Goal: Task Accomplishment & Management: Use online tool/utility

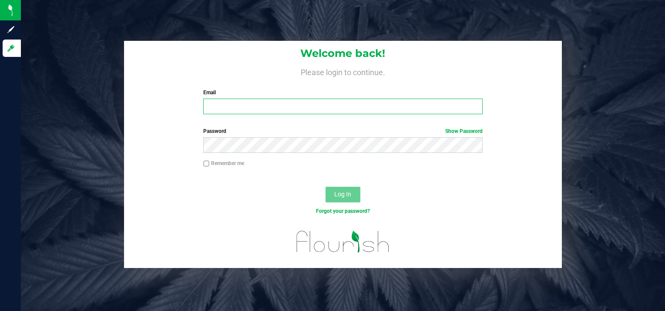
click at [231, 108] on input "Email" at bounding box center [342, 107] width 279 height 16
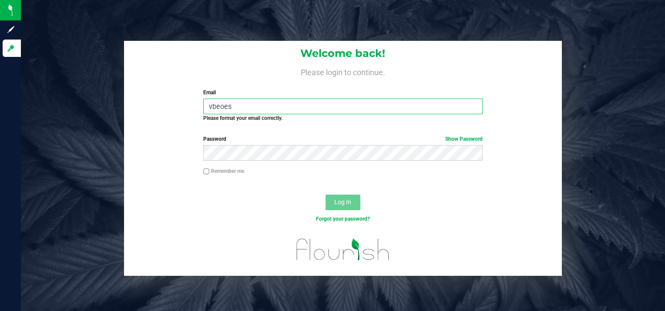
click at [231, 107] on input "vbeoes" at bounding box center [342, 107] width 279 height 16
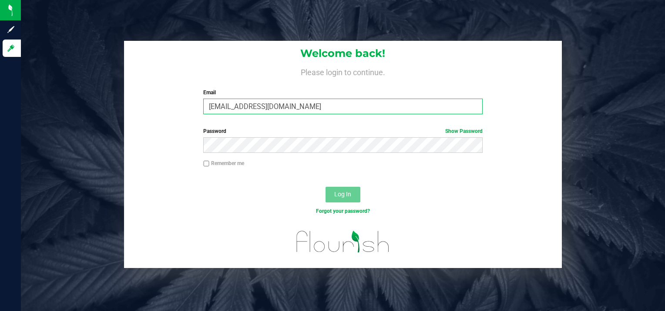
type input "[EMAIL_ADDRESS][DOMAIN_NAME]"
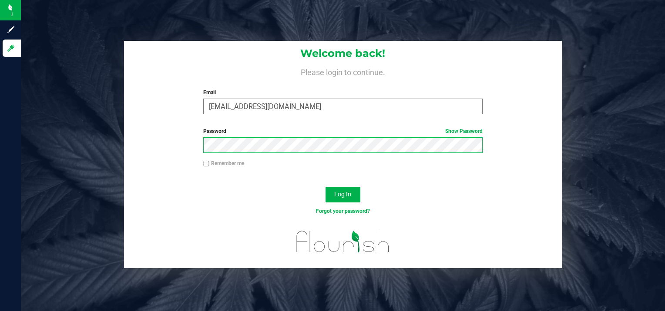
click at [325, 187] on button "Log In" at bounding box center [342, 195] width 35 height 16
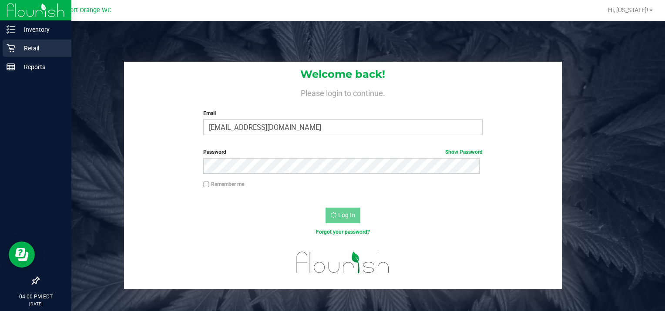
click at [18, 50] on p "Retail" at bounding box center [41, 48] width 52 height 10
click at [9, 51] on icon at bounding box center [11, 48] width 9 height 9
click at [28, 50] on p "Retail" at bounding box center [41, 48] width 52 height 10
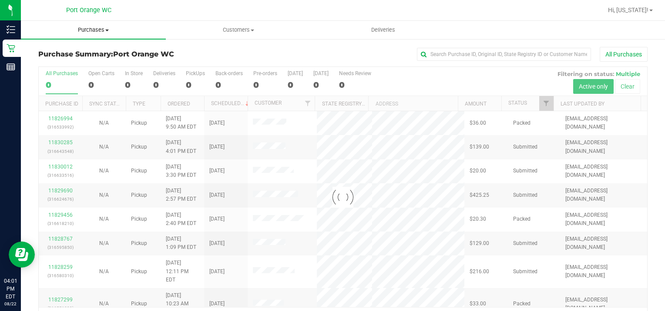
click at [104, 29] on span "Purchases" at bounding box center [93, 30] width 145 height 8
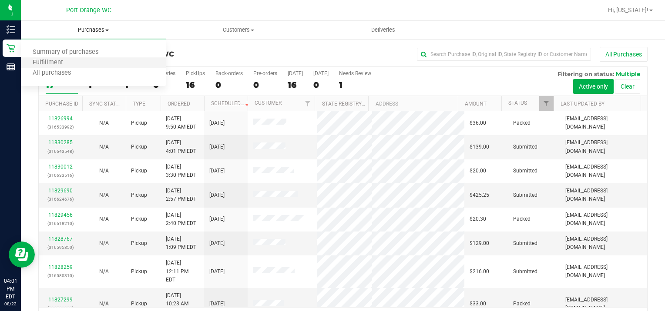
click at [76, 60] on li "Fulfillment" at bounding box center [93, 63] width 145 height 10
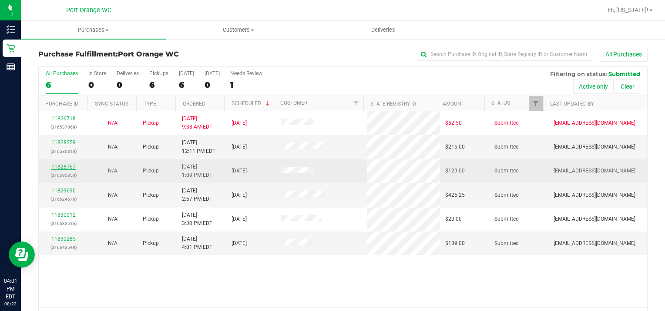
click at [71, 167] on link "11828767" at bounding box center [63, 167] width 24 height 6
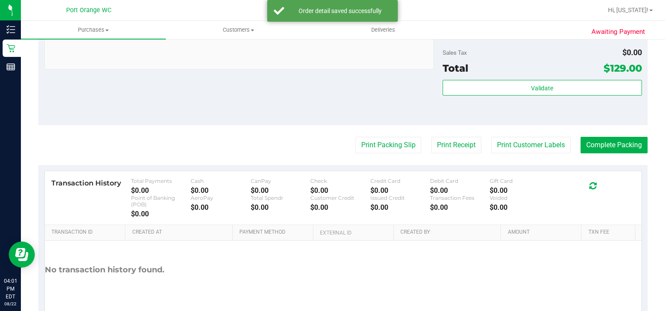
scroll to position [623, 0]
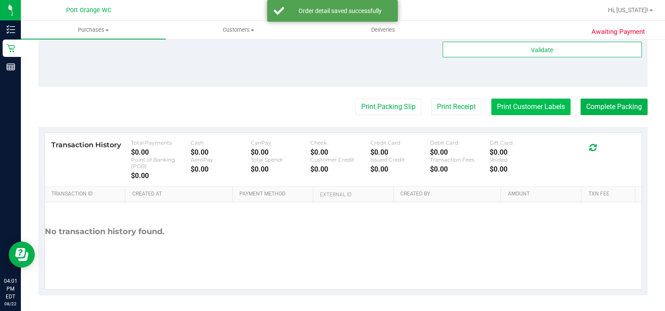
click at [545, 101] on button "Print Customer Labels" at bounding box center [530, 107] width 79 height 17
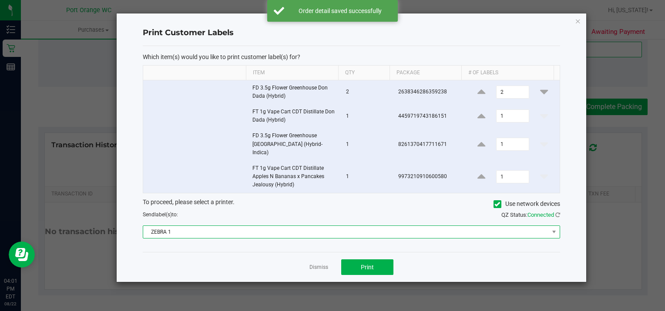
click at [301, 226] on span "ZEBRA 1" at bounding box center [345, 232] width 405 height 12
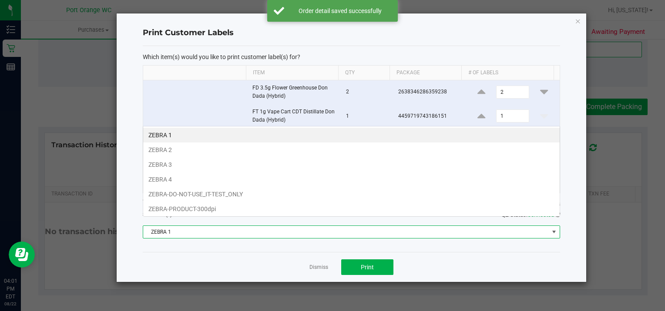
scroll to position [13, 417]
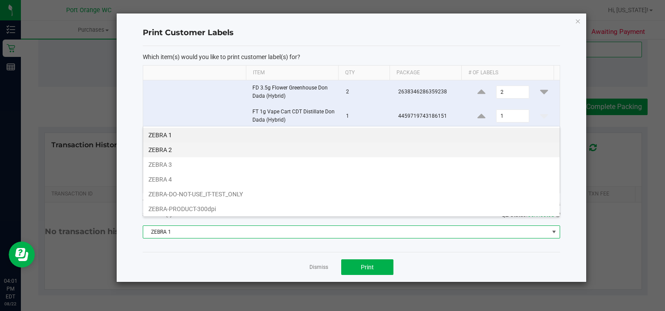
click at [187, 148] on li "ZEBRA 2" at bounding box center [351, 150] width 416 height 15
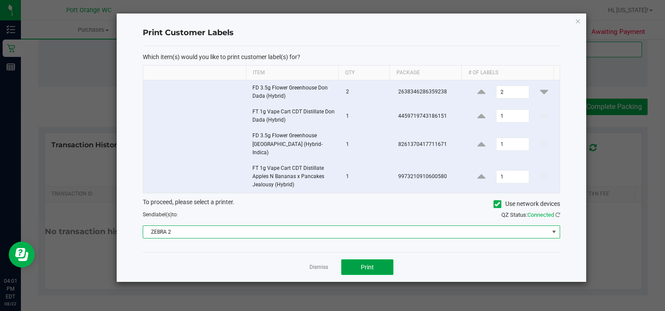
click at [378, 266] on button "Print" at bounding box center [367, 268] width 52 height 16
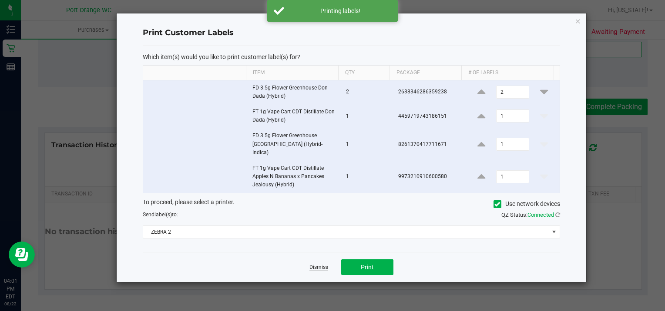
click at [311, 264] on link "Dismiss" at bounding box center [318, 267] width 19 height 7
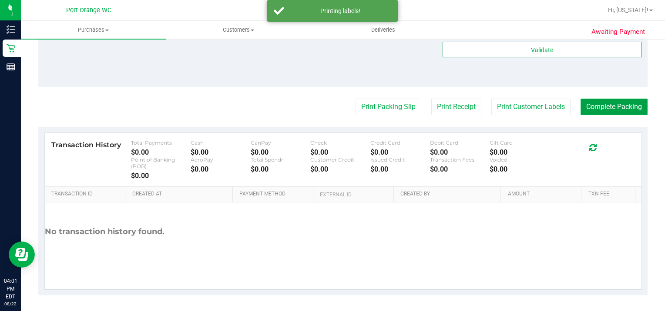
click at [617, 103] on button "Complete Packing" at bounding box center [613, 107] width 67 height 17
